Goal: Task Accomplishment & Management: Complete application form

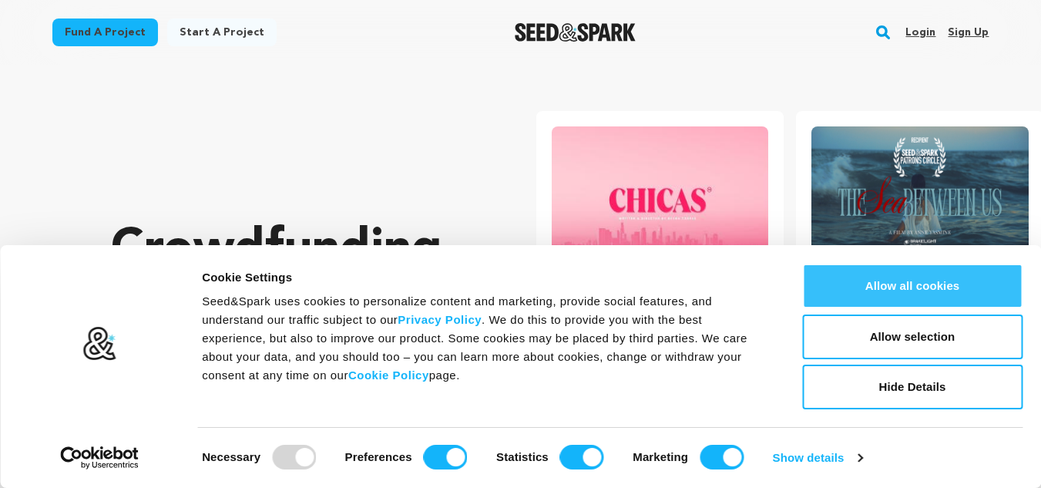
click at [865, 276] on button "Allow all cookies" at bounding box center [912, 285] width 220 height 45
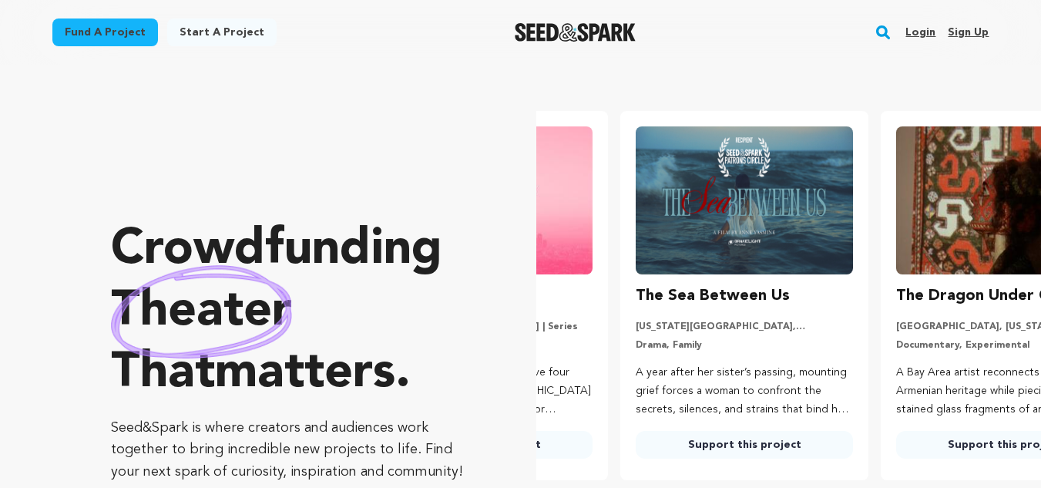
scroll to position [0, 273]
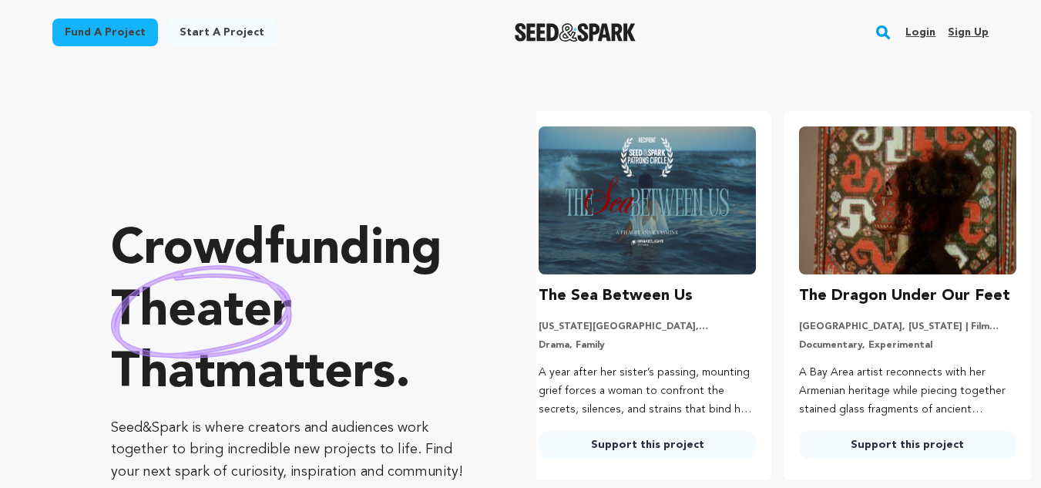
click at [958, 28] on link "Sign up" at bounding box center [968, 32] width 41 height 25
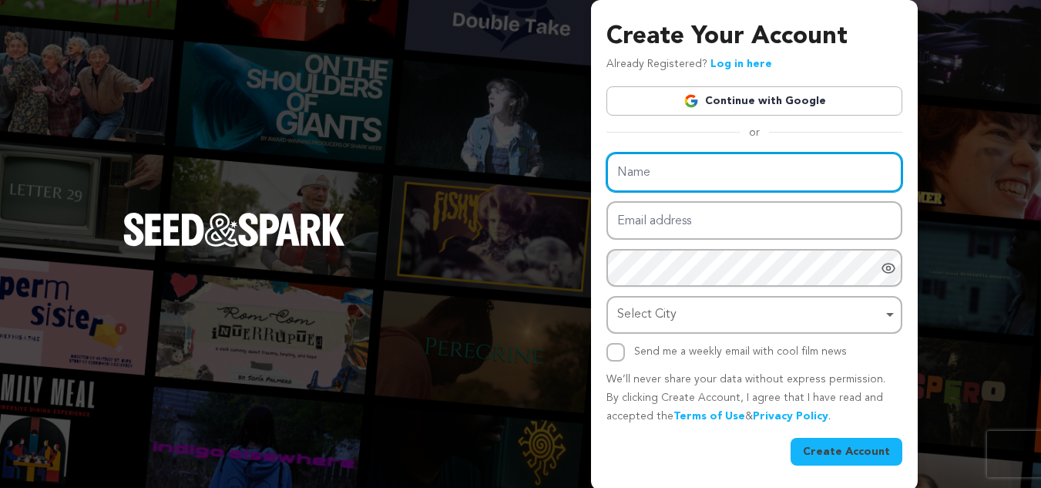
click at [620, 173] on input "Name" at bounding box center [754, 172] width 296 height 39
paste input "adekunlesunday341@gmail.com"
type input "adekunlesunday341@gmail.com"
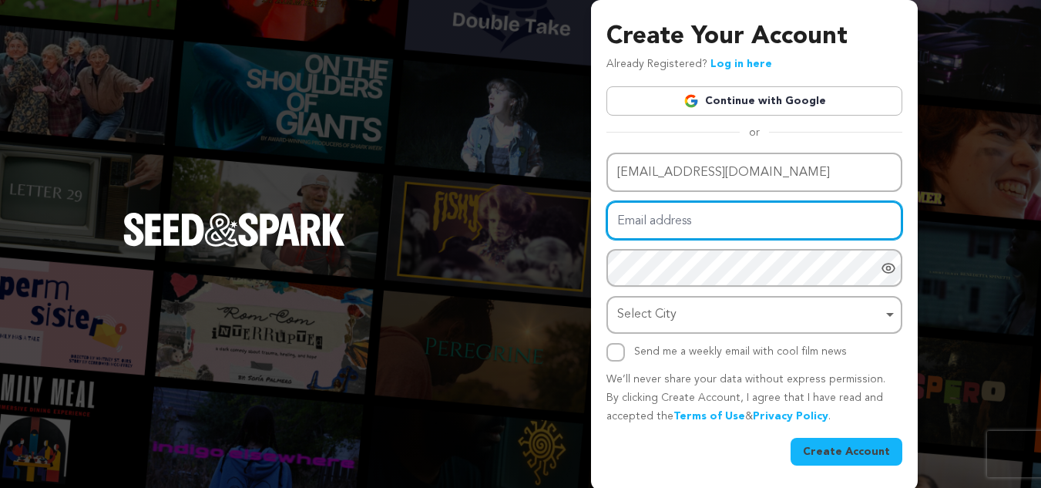
click at [665, 226] on input "Email address" at bounding box center [754, 220] width 296 height 39
paste input "adekunlesunday341@gmail.com"
type input "adekunlesunday341@gmail.com"
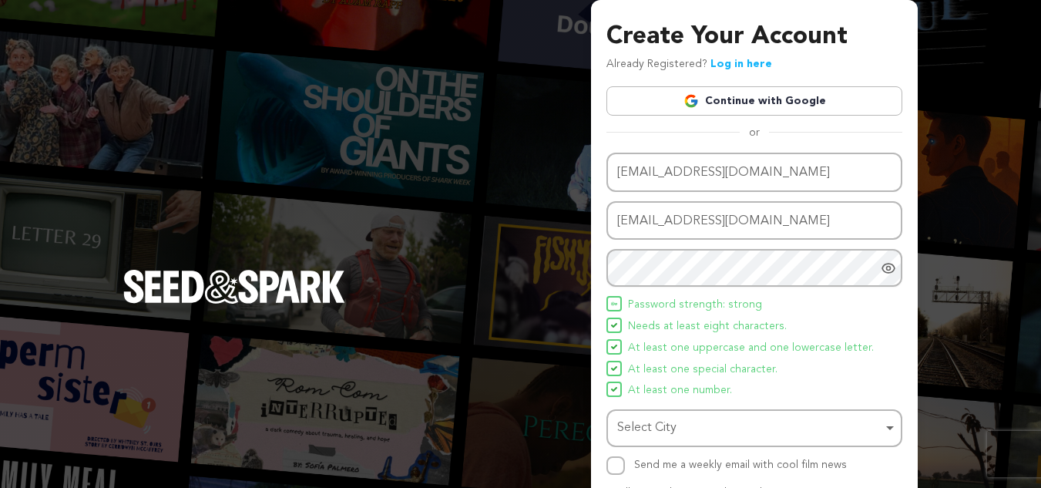
click at [888, 270] on icon "Show password as plain text. Warning: this will display your password on the sc…" at bounding box center [889, 268] width 4 height 4
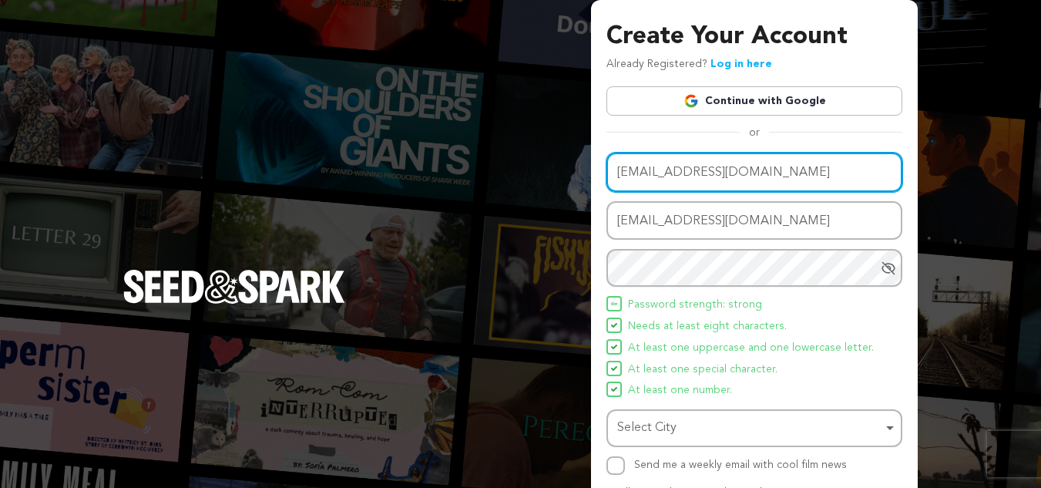
drag, startPoint x: 795, startPoint y: 175, endPoint x: 708, endPoint y: 168, distance: 87.3
click at [708, 168] on input "adekunlesunday341@gmail.com" at bounding box center [754, 172] width 296 height 39
click at [666, 173] on input "adekunlesunday" at bounding box center [754, 172] width 296 height 39
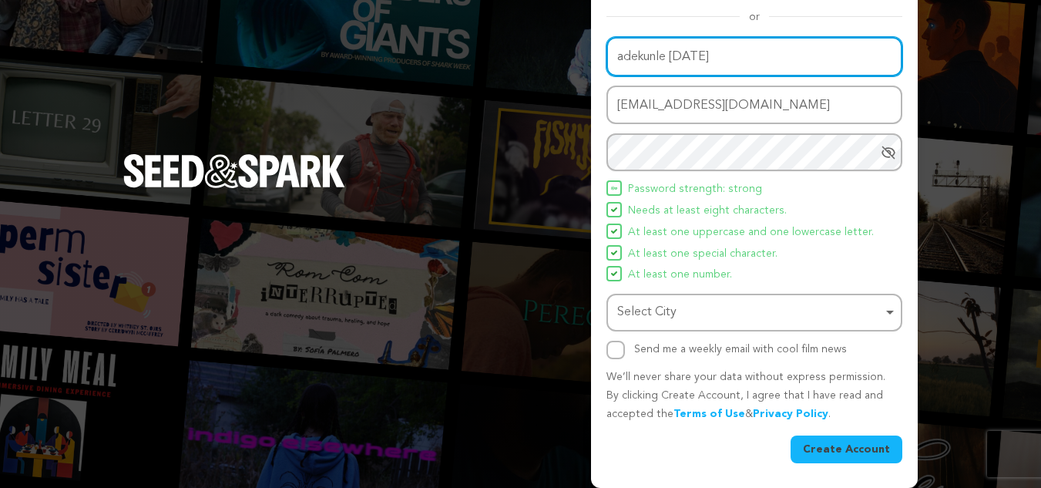
click at [773, 316] on div "Select City Remove item" at bounding box center [749, 312] width 265 height 22
type input "adekunle sunday"
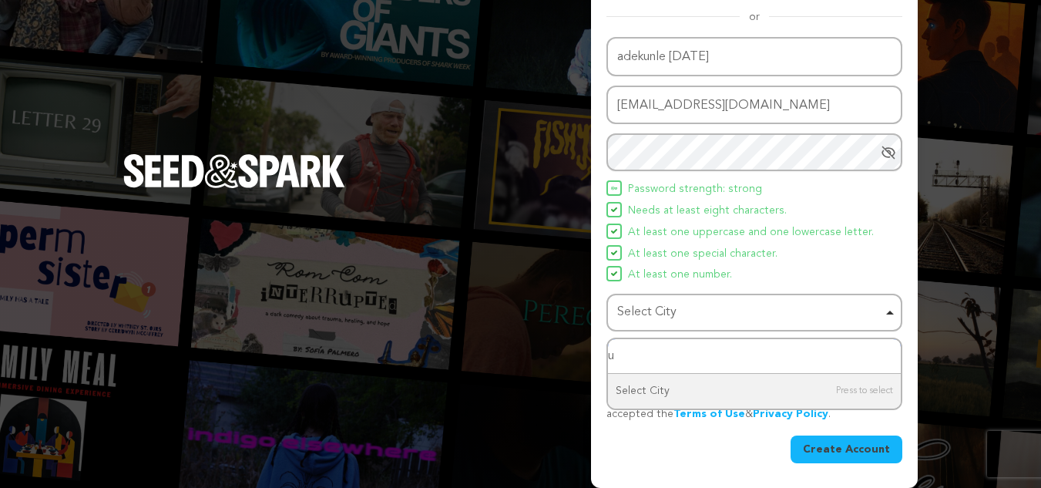
type input "un"
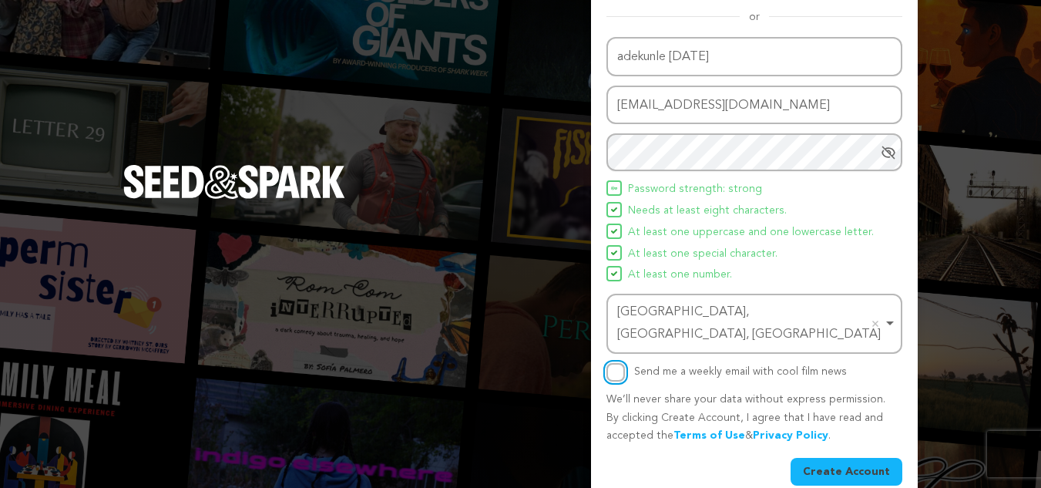
click at [617, 363] on input "Send me a weekly email with cool film news" at bounding box center [615, 372] width 18 height 18
checkbox input "true"
click at [868, 458] on button "Create Account" at bounding box center [846, 472] width 112 height 28
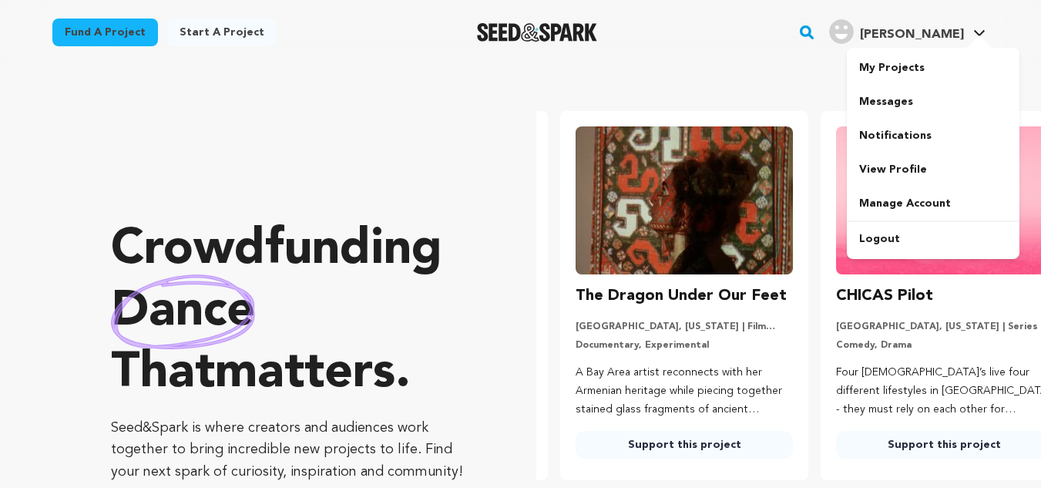
scroll to position [0, 273]
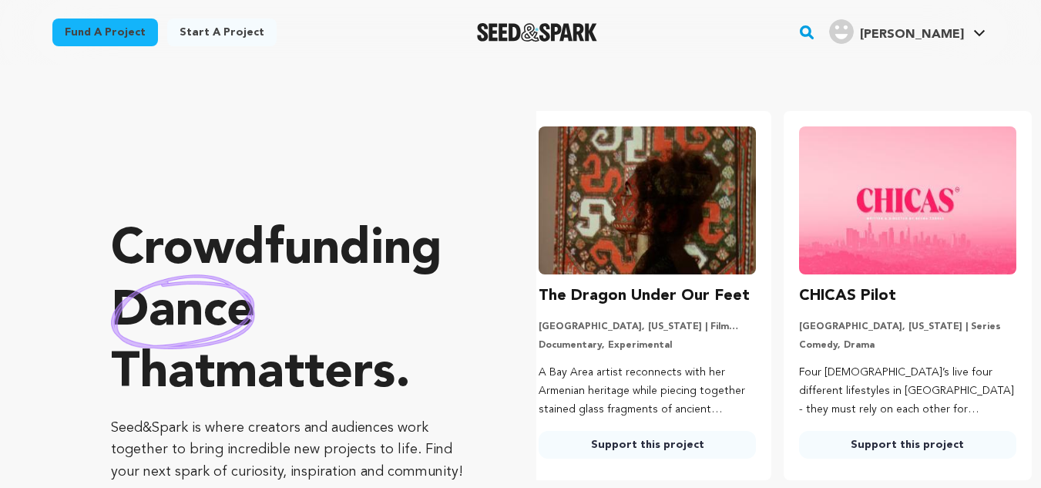
click at [917, 32] on span "Adekunle S." at bounding box center [912, 35] width 104 height 12
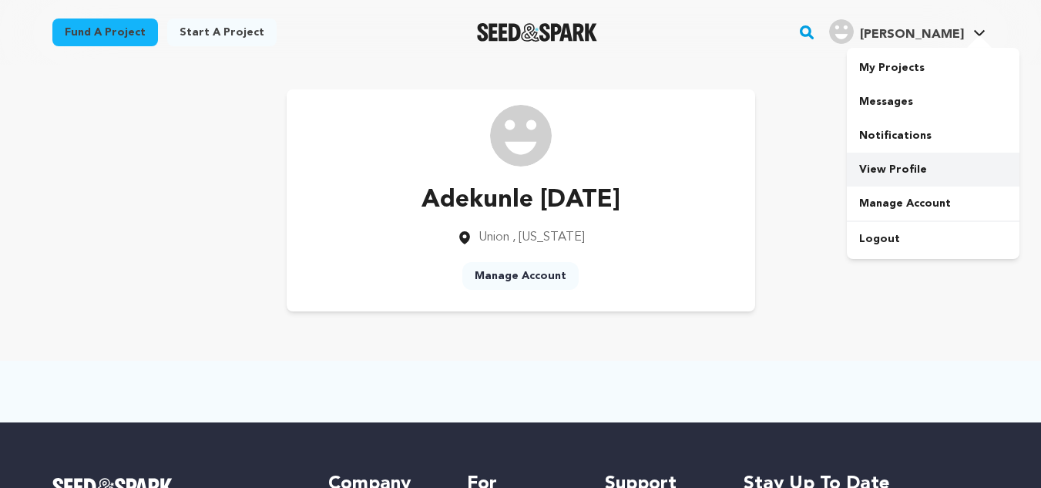
click at [906, 168] on link "View Profile" at bounding box center [933, 170] width 173 height 34
click at [532, 147] on img at bounding box center [521, 136] width 62 height 62
drag, startPoint x: 522, startPoint y: 149, endPoint x: 791, endPoint y: 122, distance: 270.3
click at [791, 122] on div "Adekunle Sunday Union , Kentucky Manage Account" at bounding box center [520, 200] width 937 height 222
click at [907, 170] on link "View Profile" at bounding box center [933, 170] width 173 height 34
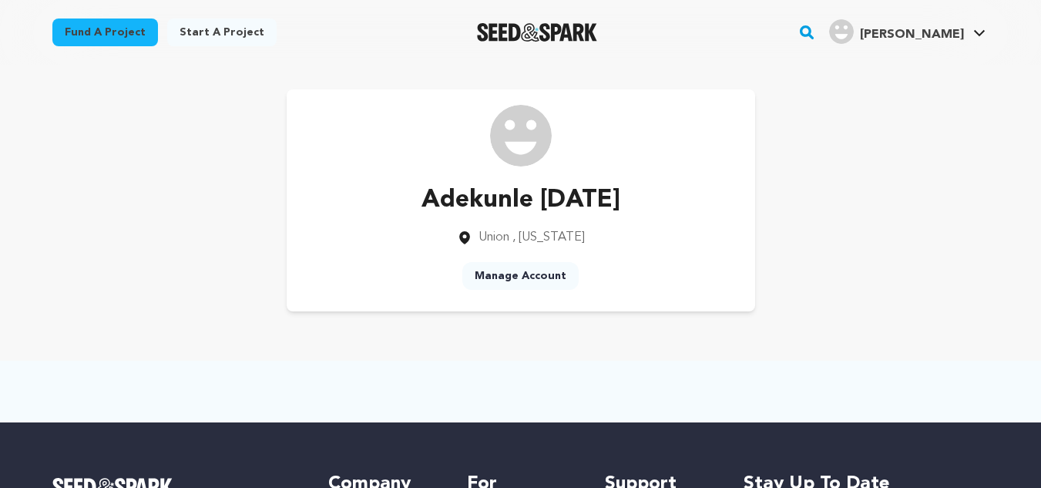
click at [515, 28] on img "Seed&Spark Homepage" at bounding box center [537, 32] width 121 height 18
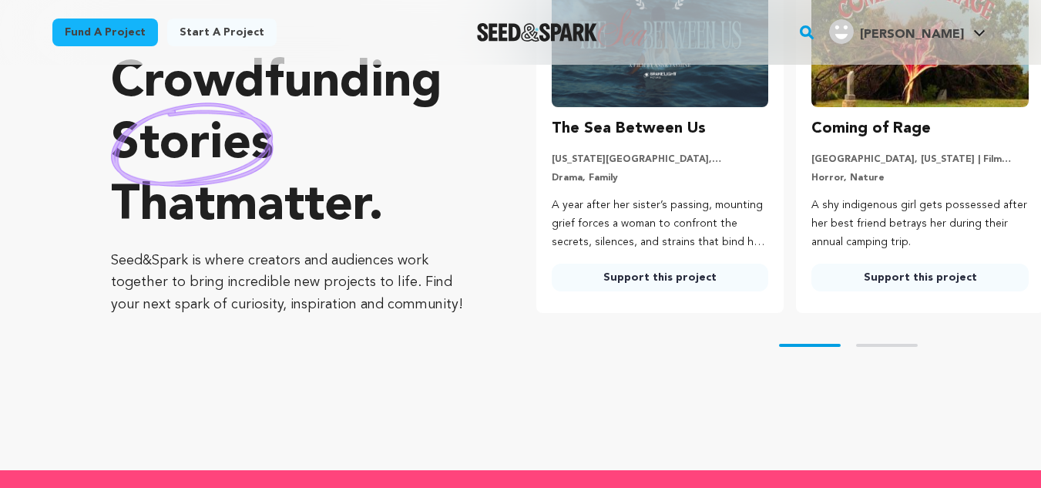
scroll to position [107, 0]
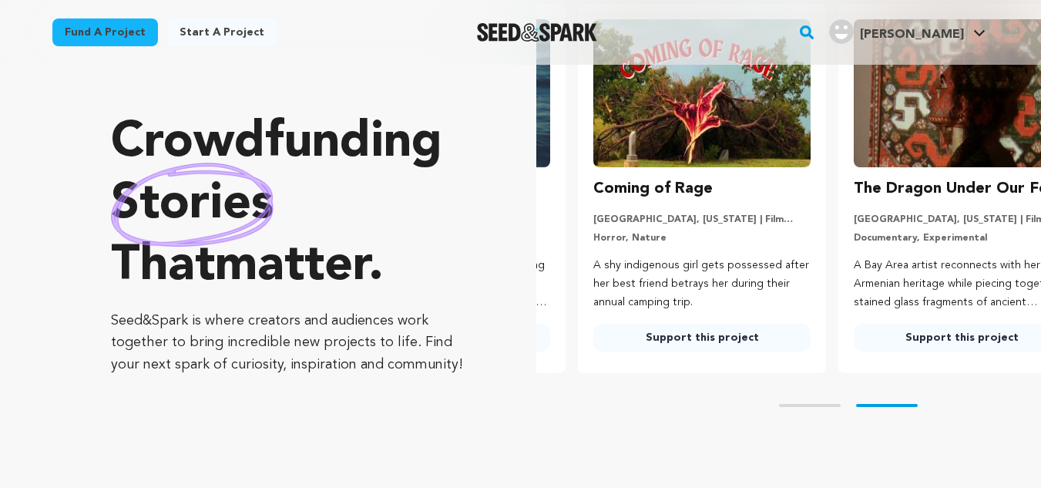
click at [95, 27] on link "Fund a project" at bounding box center [105, 32] width 106 height 28
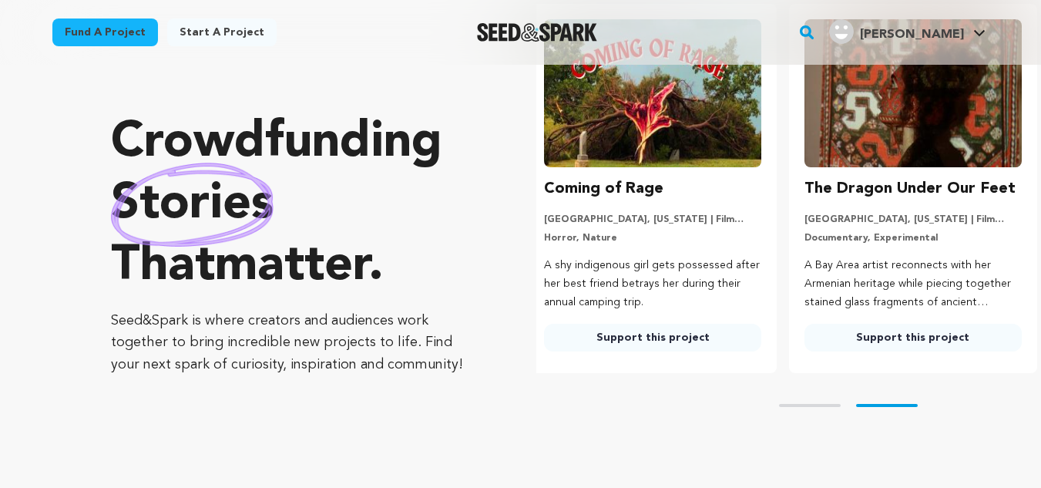
scroll to position [0, 0]
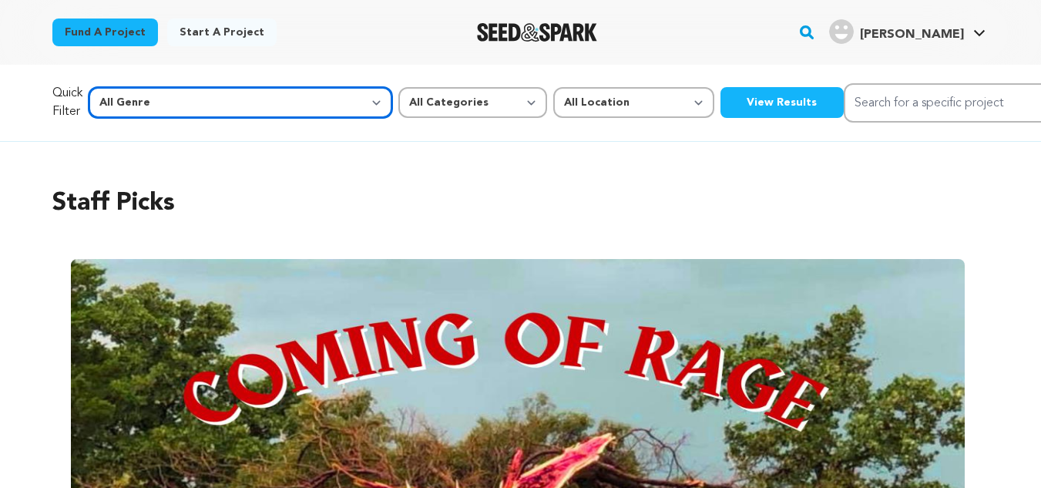
click at [201, 94] on select "All Genre Action Adventure Afrobeat Alternative Ambient Animation Bebop Big Ban…" at bounding box center [241, 102] width 304 height 31
click at [121, 87] on select "All Genre Action Adventure Afrobeat Alternative Ambient Animation Bebop Big Ban…" at bounding box center [241, 102] width 304 height 31
click at [210, 102] on select "All Genre Action Adventure Afrobeat Alternative Ambient Animation Bebop Big Ban…" at bounding box center [241, 102] width 304 height 31
select select "22"
click at [121, 87] on select "All Genre Action Adventure Afrobeat Alternative Ambient Animation Bebop Big Ban…" at bounding box center [241, 102] width 304 height 31
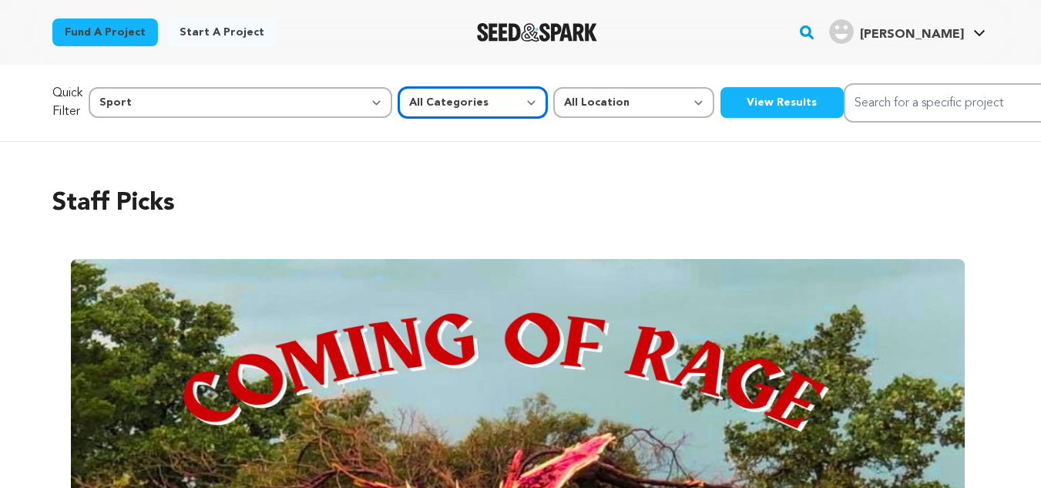
click at [398, 109] on select "All Categories Film Feature Film Short Series Music Video Comics Artist Residen…" at bounding box center [472, 102] width 149 height 31
click at [389, 72] on div "Quick Filter All Genre Action Adventure Afrobeat Alternative Ambient Animation …" at bounding box center [521, 103] width 986 height 76
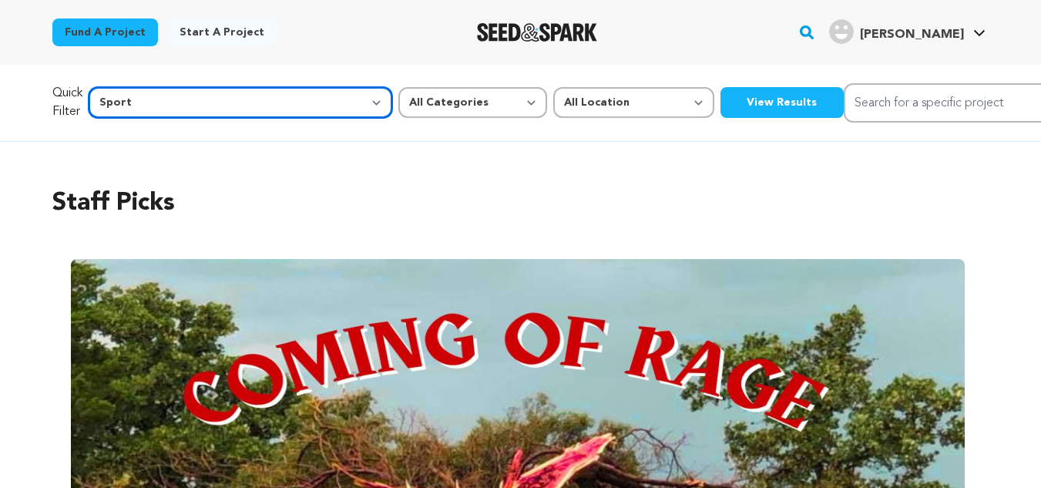
drag, startPoint x: 389, startPoint y: 72, endPoint x: 166, endPoint y: 89, distance: 224.0
click at [166, 89] on select "All Genre Action Adventure Afrobeat Alternative Ambient Animation Bebop Big Ban…" at bounding box center [241, 102] width 304 height 31
